Goal: Information Seeking & Learning: Learn about a topic

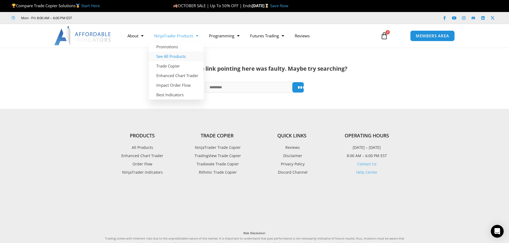
click at [178, 58] on link "See All Products" at bounding box center [176, 57] width 55 height 10
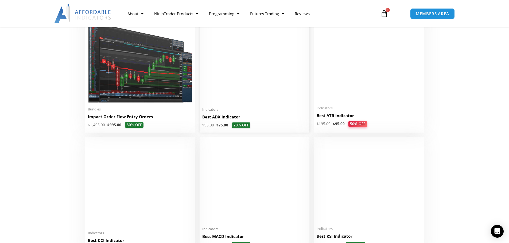
scroll to position [1029, 0]
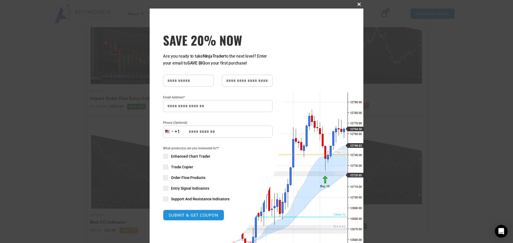
click at [358, 5] on span "SAVE 20% NOW popup" at bounding box center [359, 4] width 9 height 3
